Goal: Task Accomplishment & Management: Manage account settings

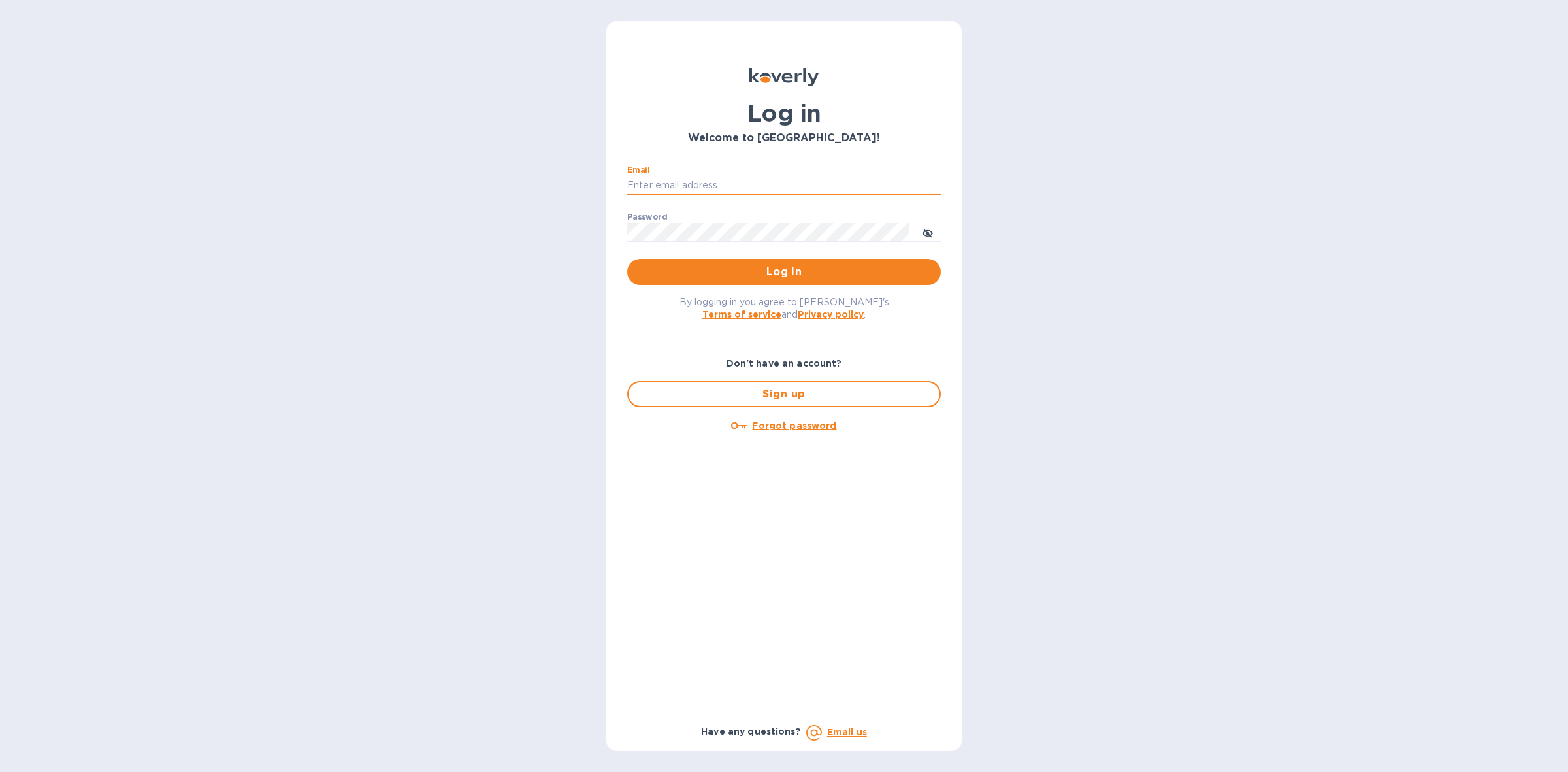
click at [758, 183] on input "Email" at bounding box center [784, 185] width 314 height 19
type input "[PERSON_NAME][EMAIL_ADDRESS][DOMAIN_NAME]"
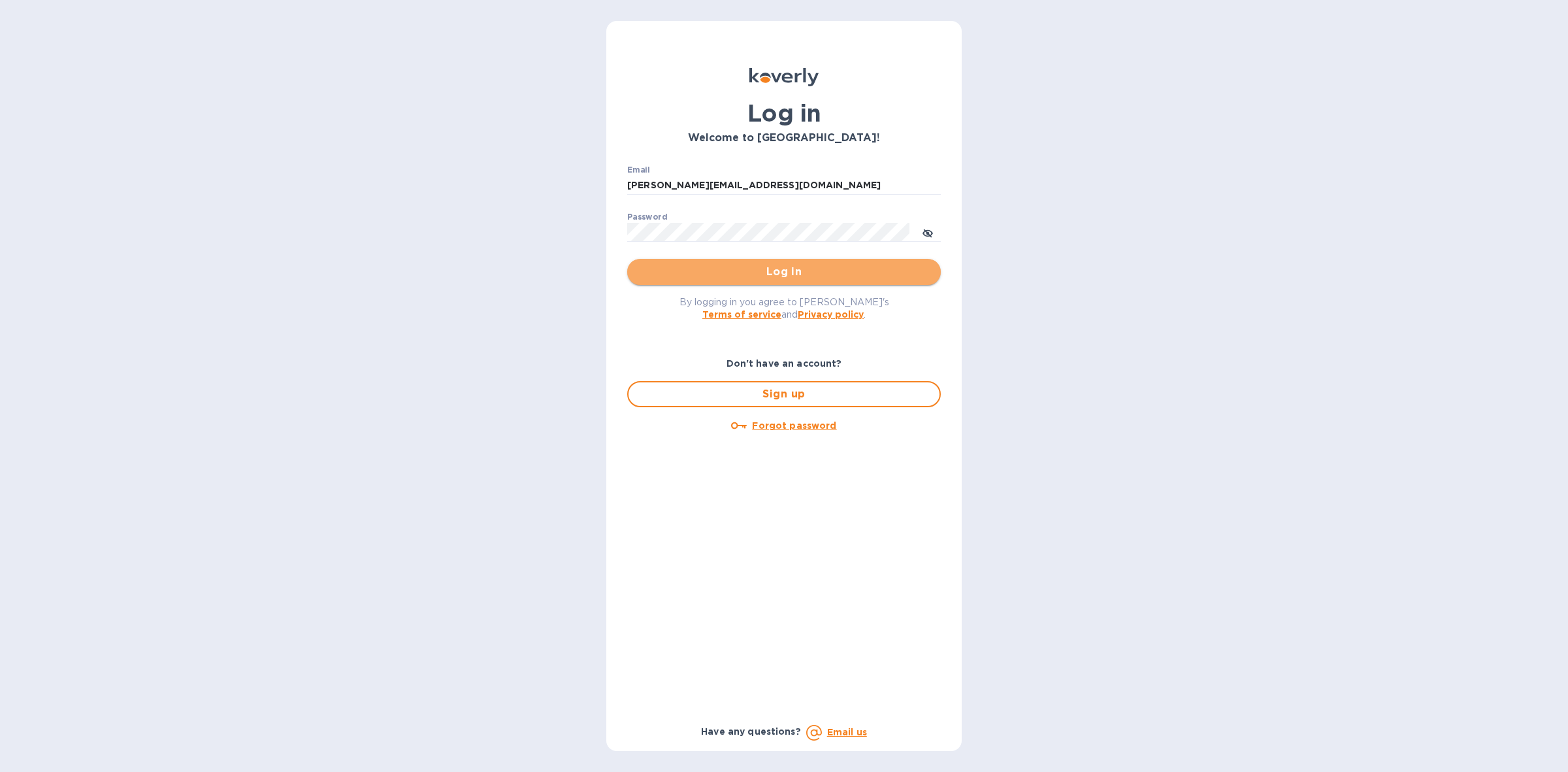
click at [779, 267] on span "Log in" at bounding box center [784, 272] width 293 height 16
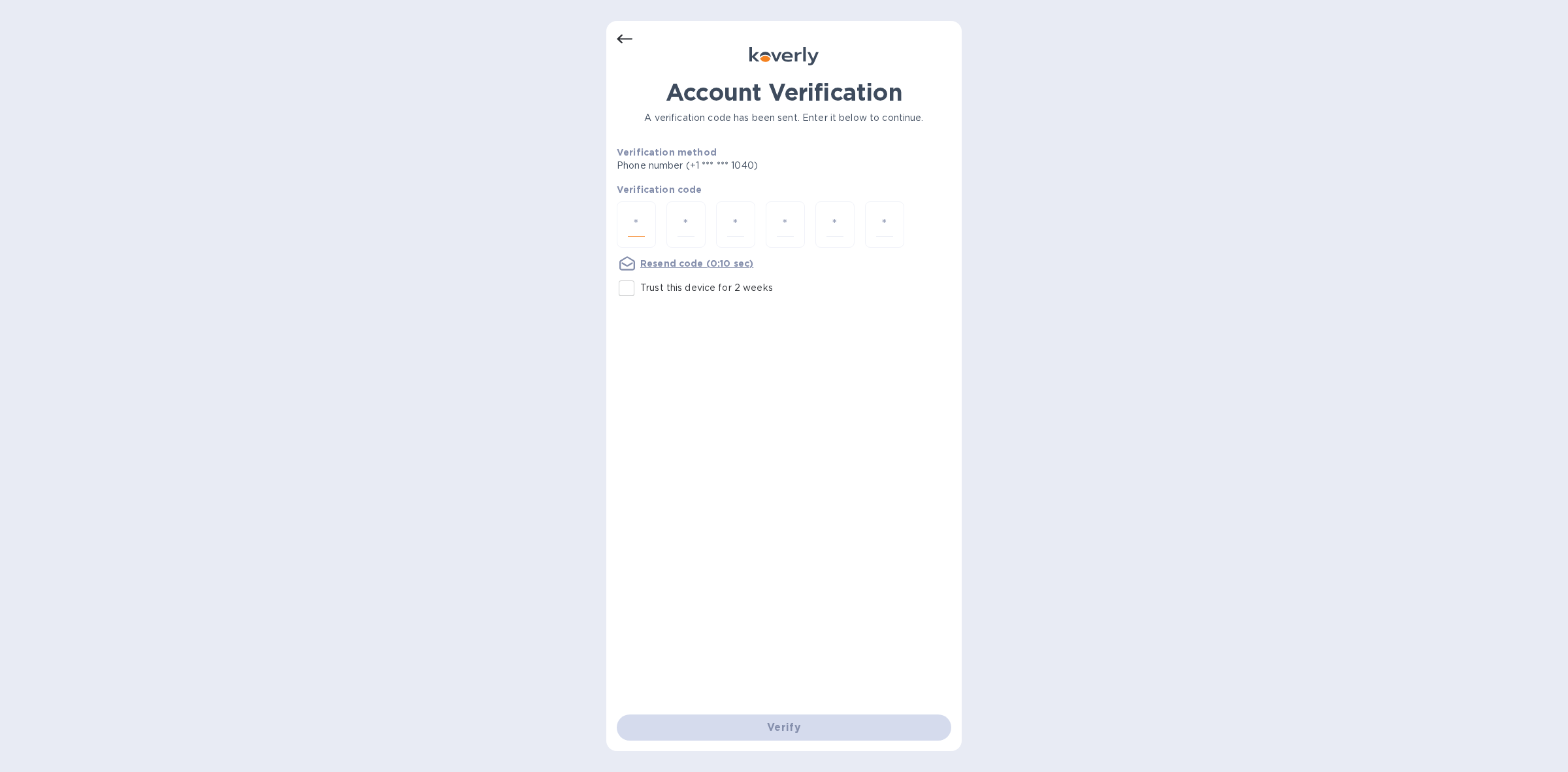
click at [641, 230] on input "number" at bounding box center [636, 225] width 17 height 24
type input "1"
type input "3"
type input "7"
type input "9"
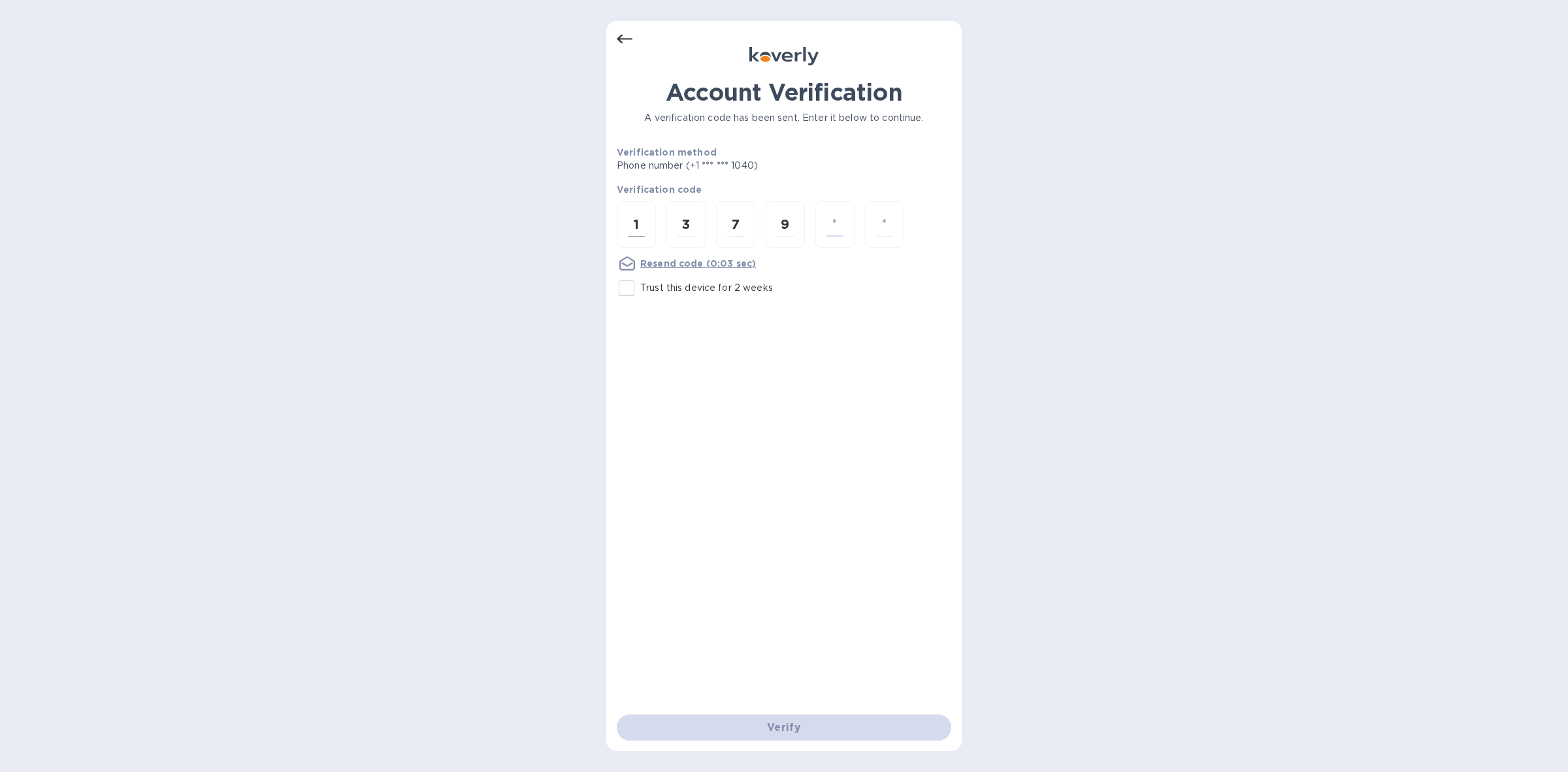
type input "9"
type input "3"
